Goal: Entertainment & Leisure: Consume media (video, audio)

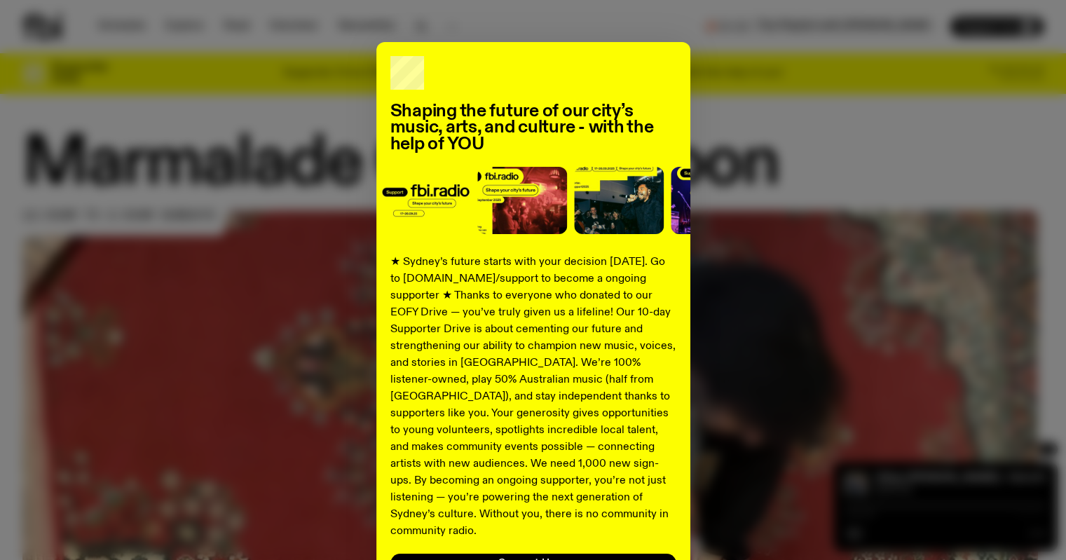
scroll to position [70, 0]
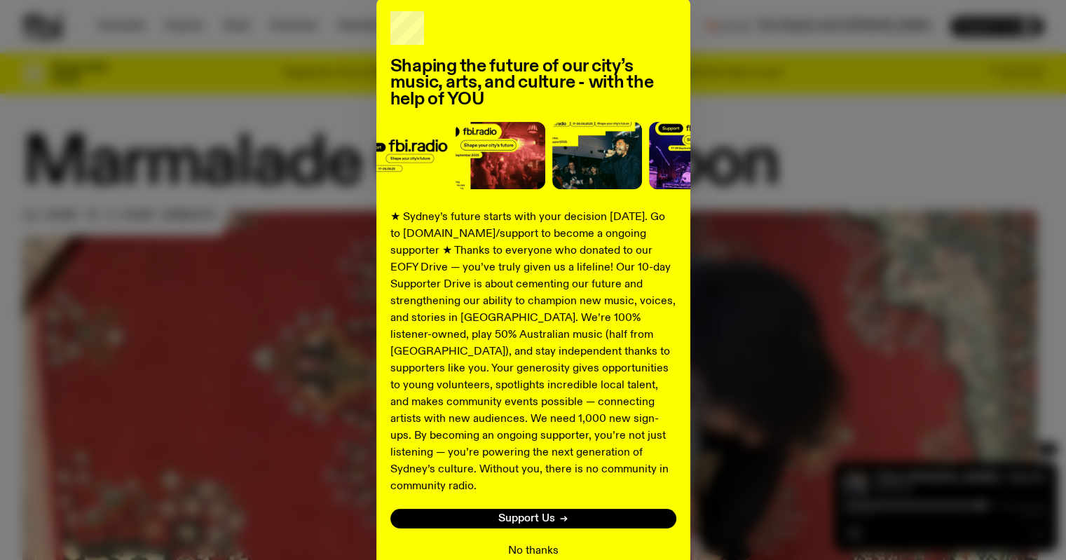
click at [544, 543] on button "No thanks" at bounding box center [533, 551] width 50 height 17
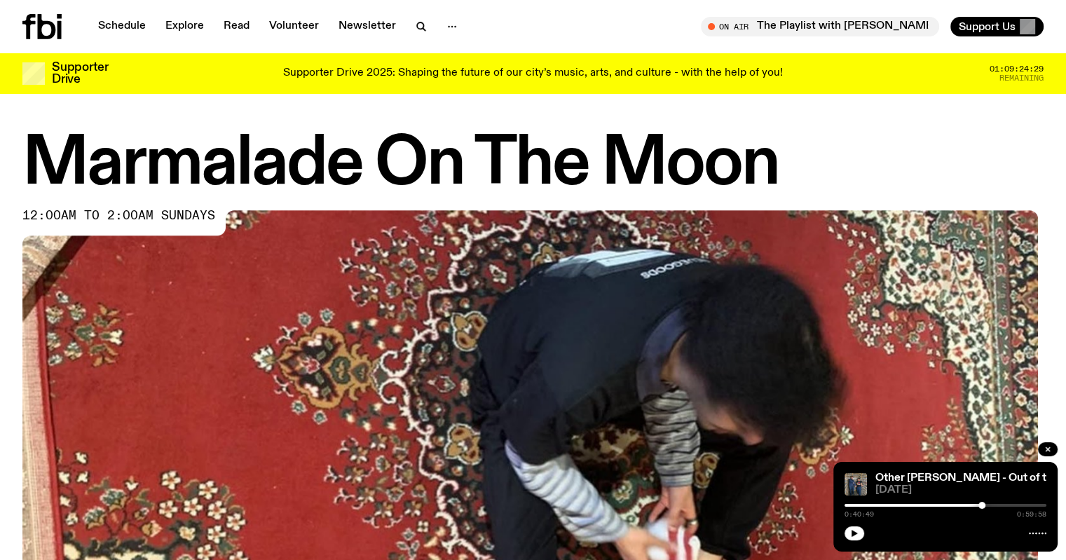
click at [54, 20] on icon at bounding box center [41, 26] width 39 height 25
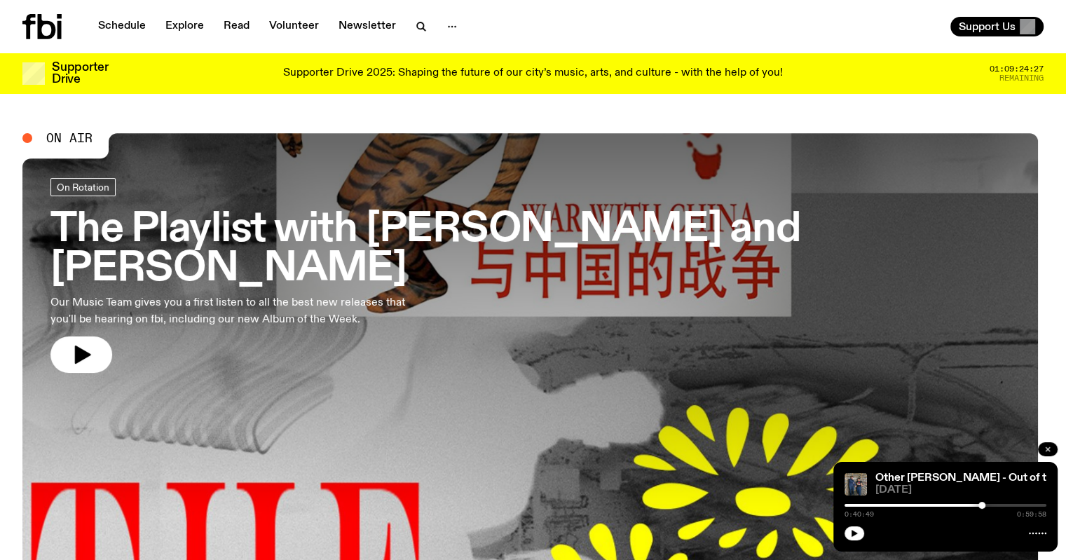
click at [1045, 449] on icon "button" at bounding box center [1048, 449] width 8 height 8
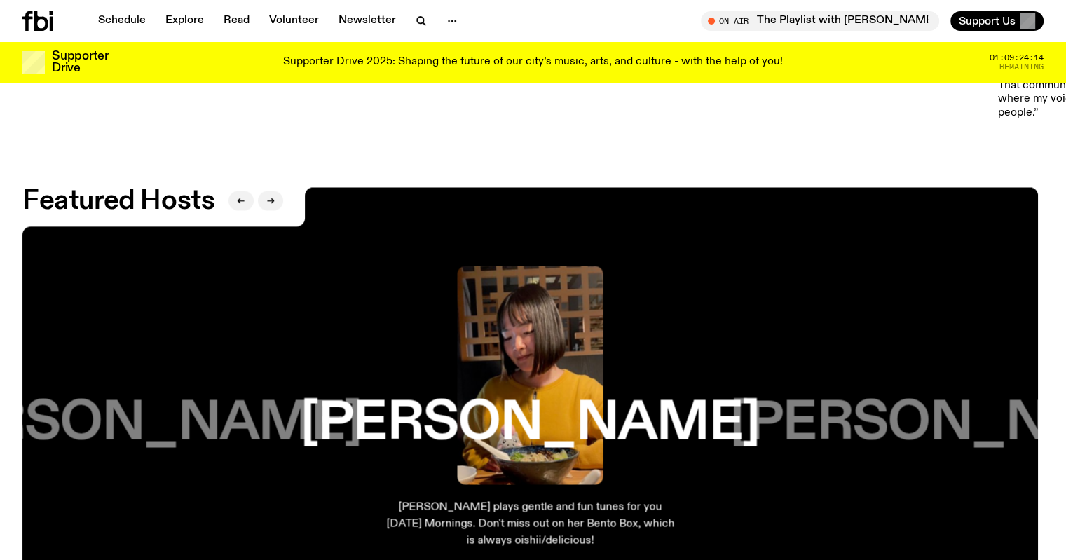
scroll to position [2379, 0]
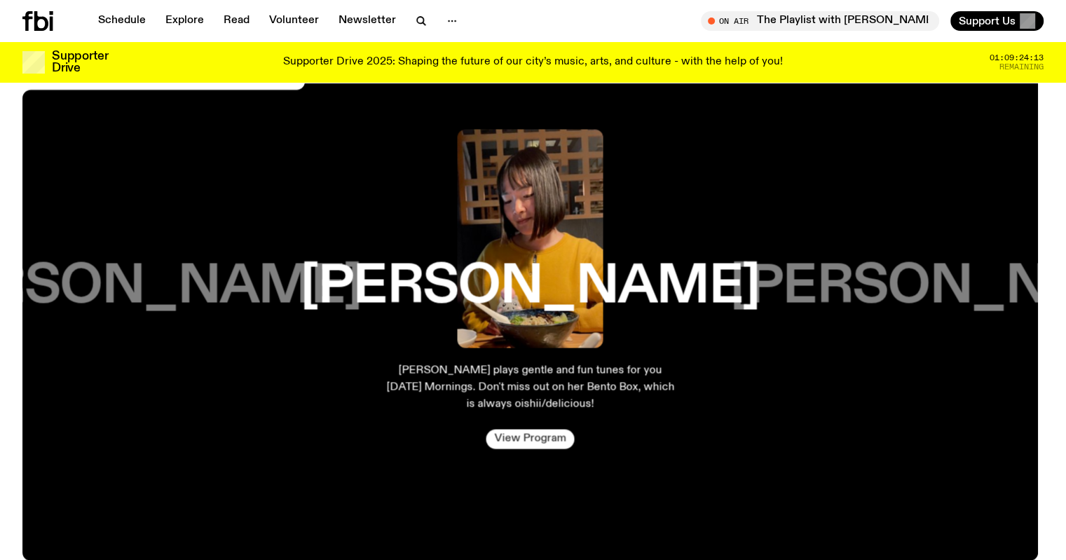
click at [550, 429] on link "View Program" at bounding box center [530, 439] width 88 height 20
